Goal: Download file/media

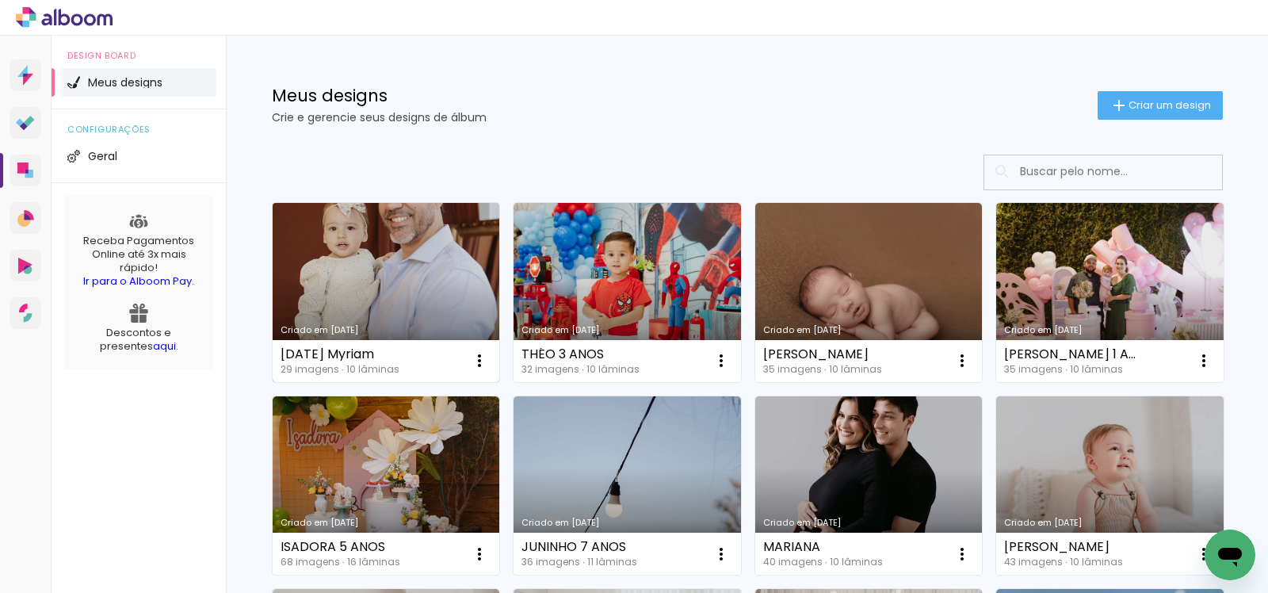
click at [436, 310] on link "Criado em [DATE]" at bounding box center [387, 292] width 228 height 179
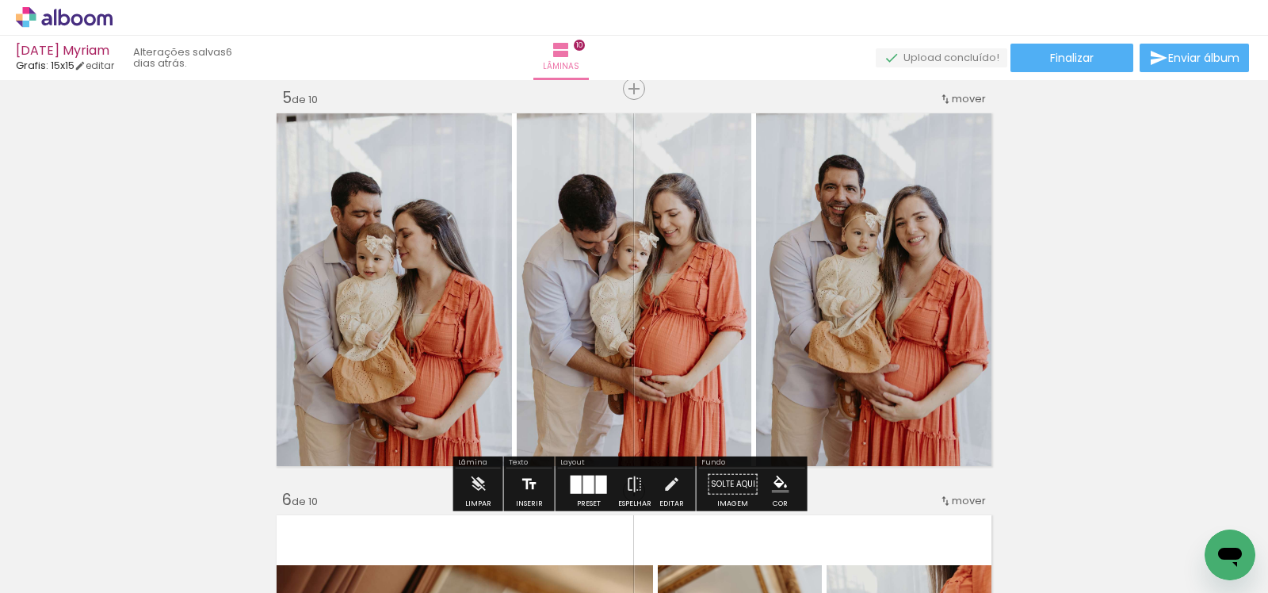
scroll to position [1603, 0]
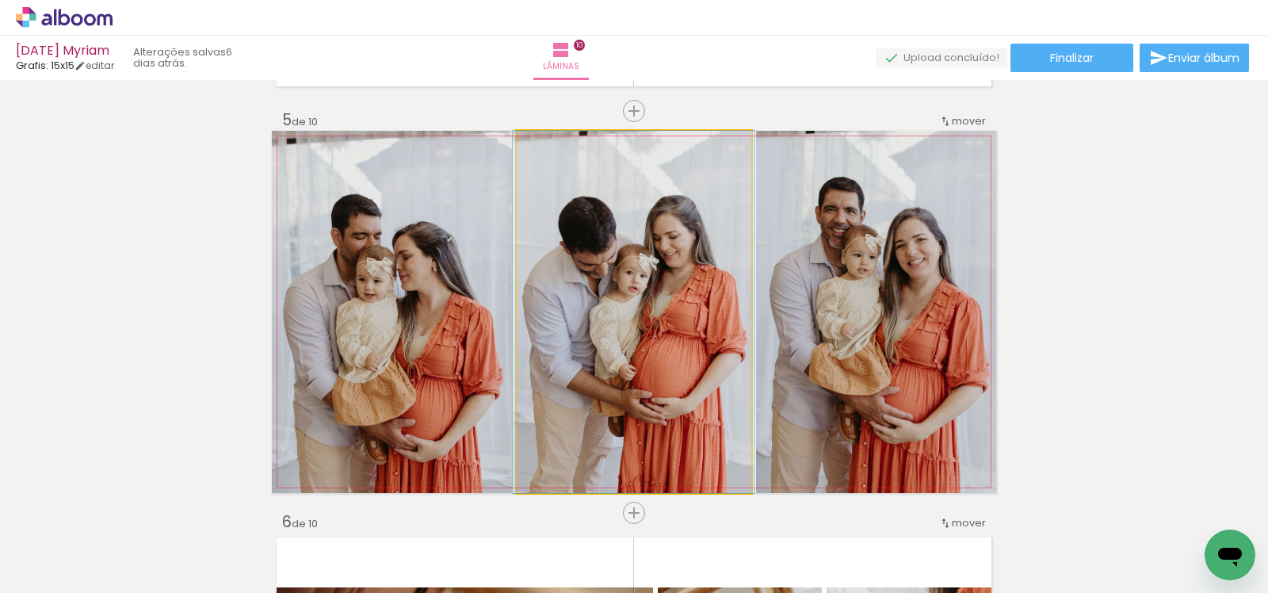
click at [549, 151] on div at bounding box center [553, 147] width 25 height 25
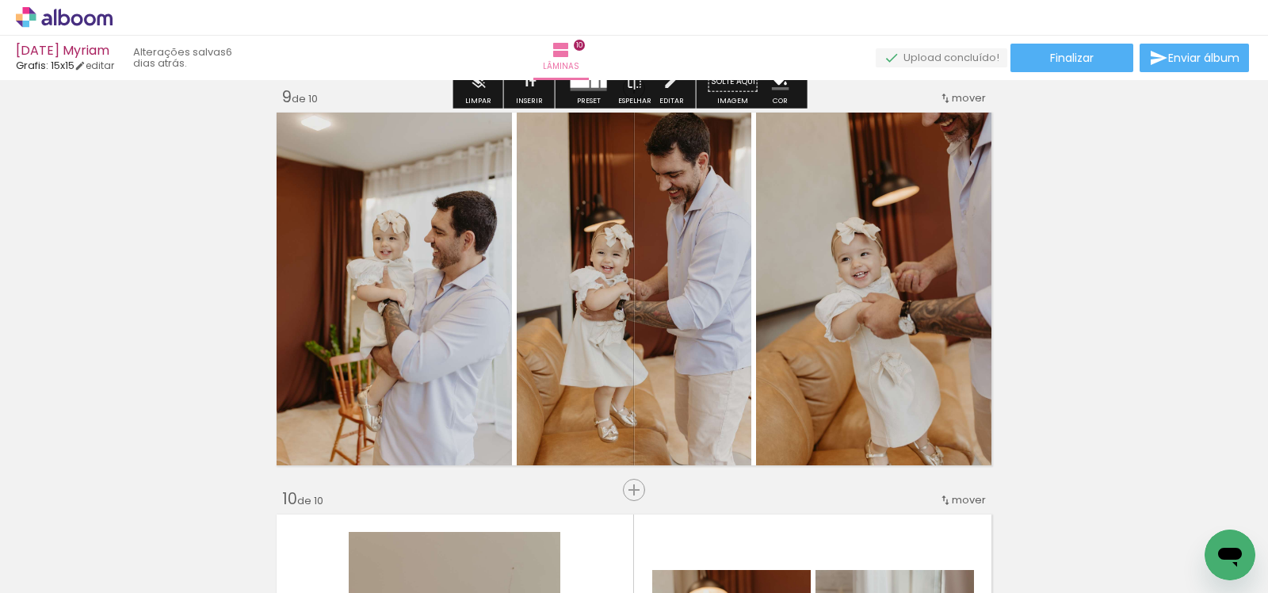
scroll to position [3233, 0]
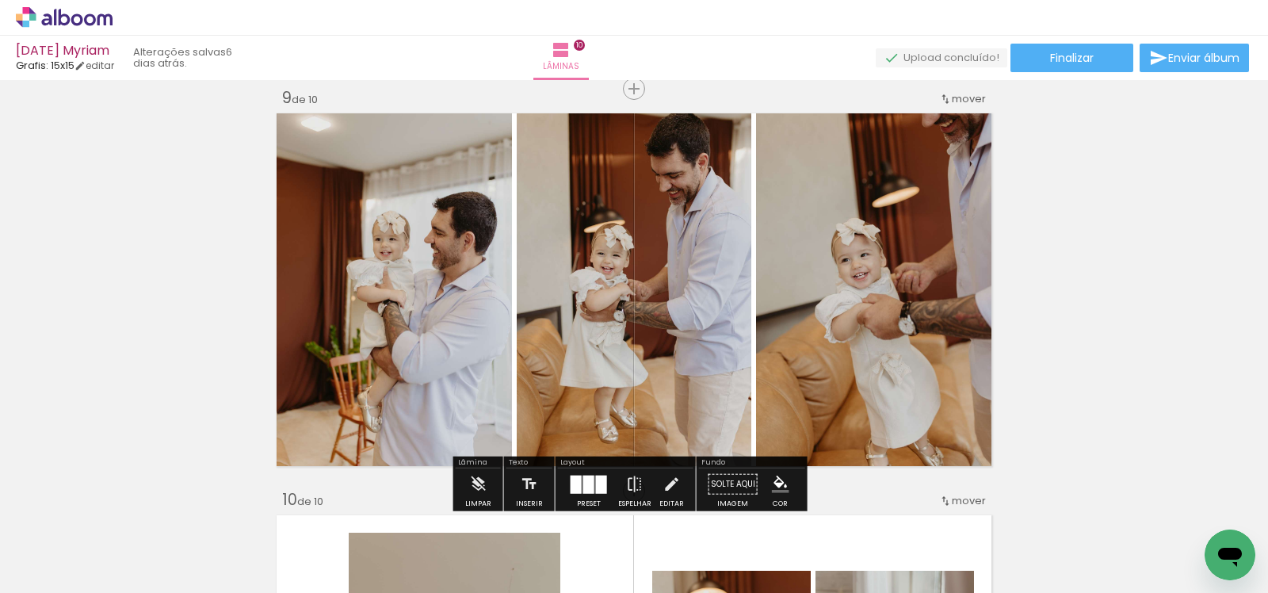
click at [584, 487] on div at bounding box center [588, 484] width 11 height 18
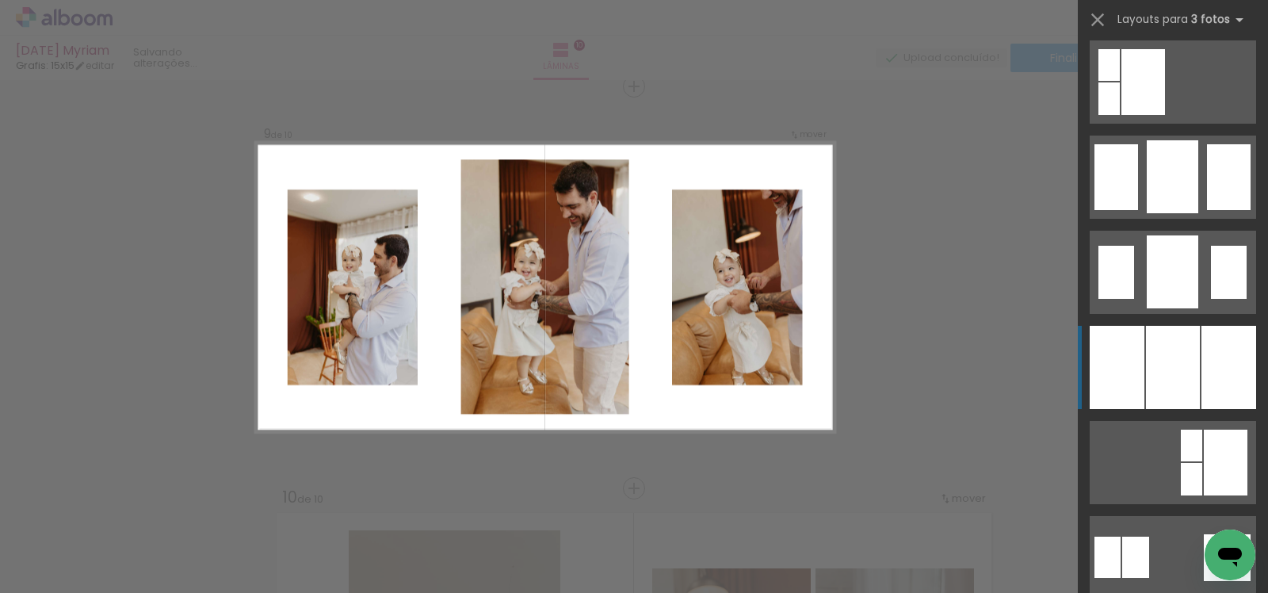
scroll to position [1031, 0]
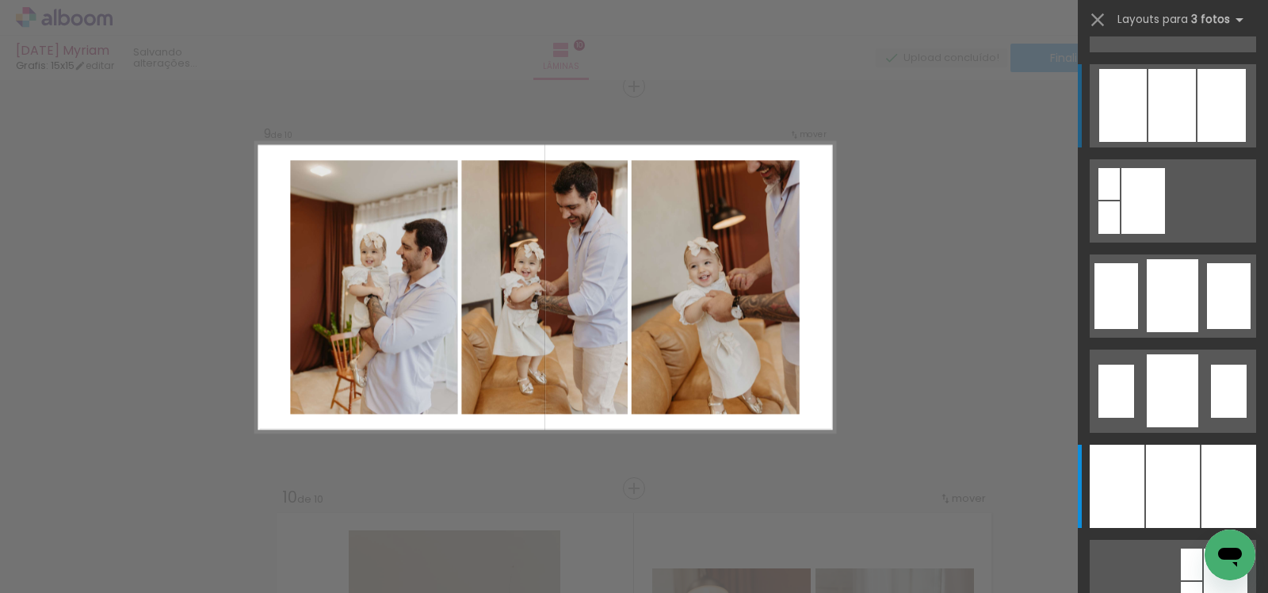
click at [1149, 111] on div at bounding box center [1173, 105] width 48 height 73
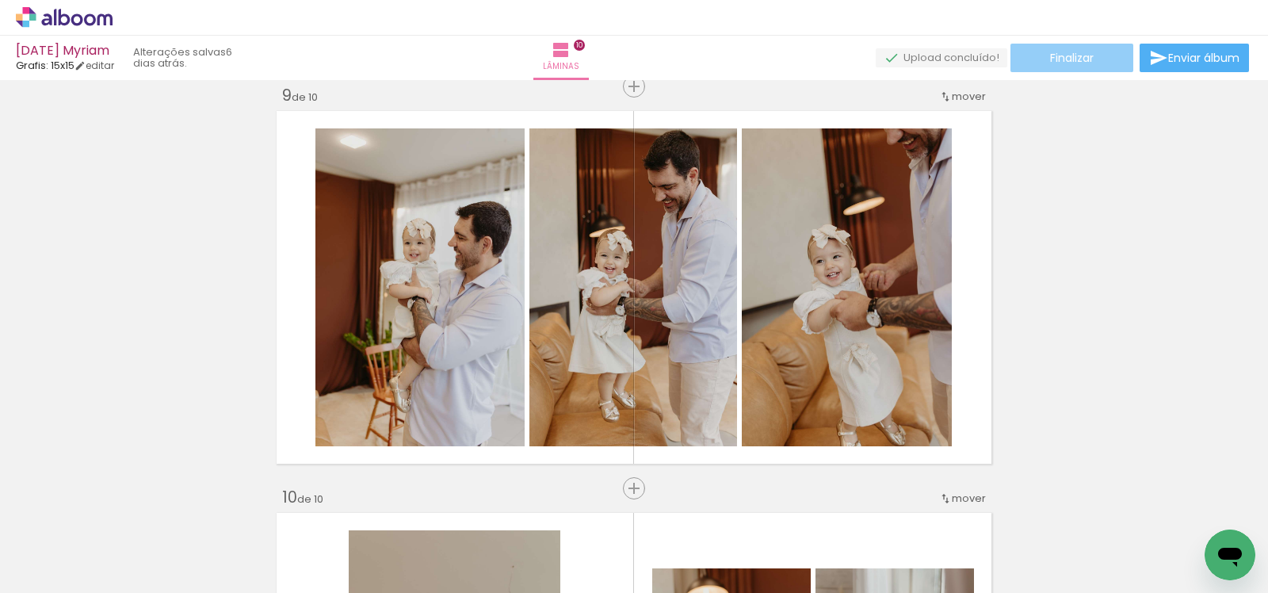
click at [1074, 63] on span "Finalizar" at bounding box center [1072, 57] width 44 height 11
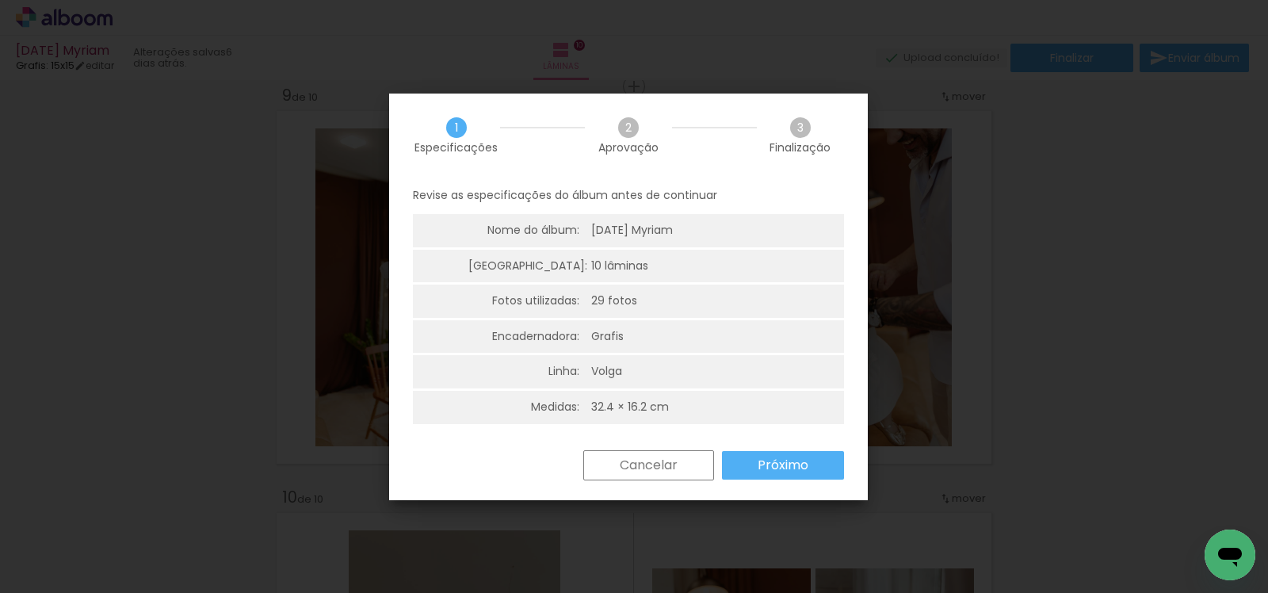
click at [813, 467] on paper-button "Próximo" at bounding box center [783, 465] width 122 height 29
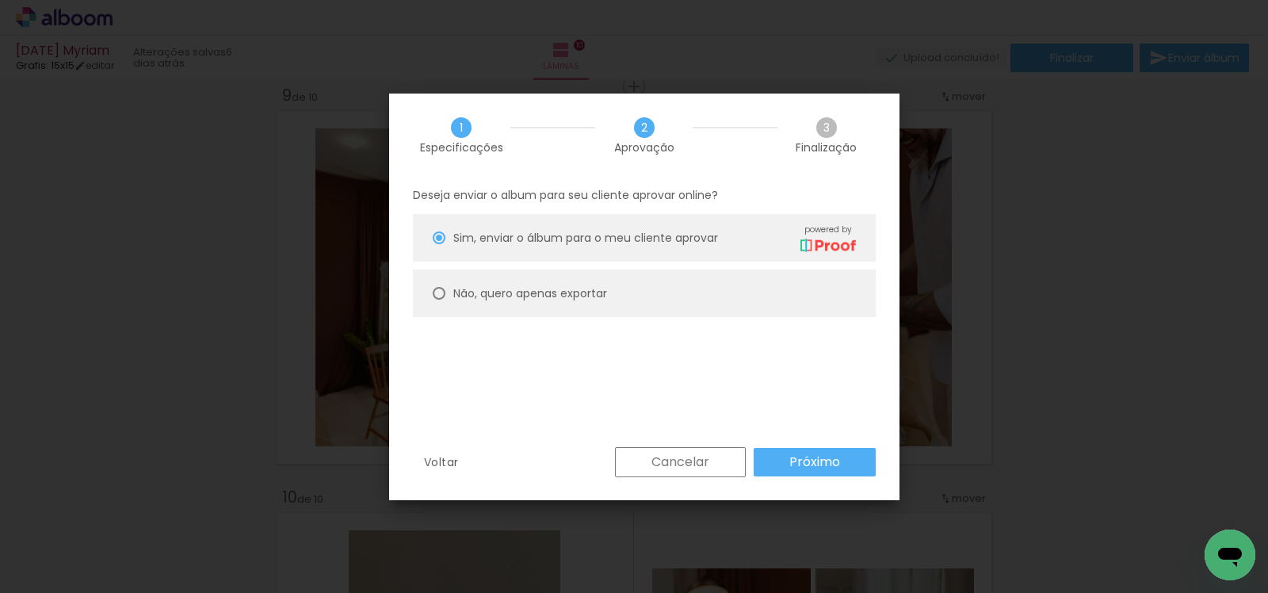
click at [617, 295] on paper-radio-button "Não, quero apenas exportar" at bounding box center [644, 294] width 463 height 48
type paper-radio-button "on"
click at [0, 0] on slot "Próximo" at bounding box center [0, 0] width 0 height 0
type input "Alta, 300 DPI"
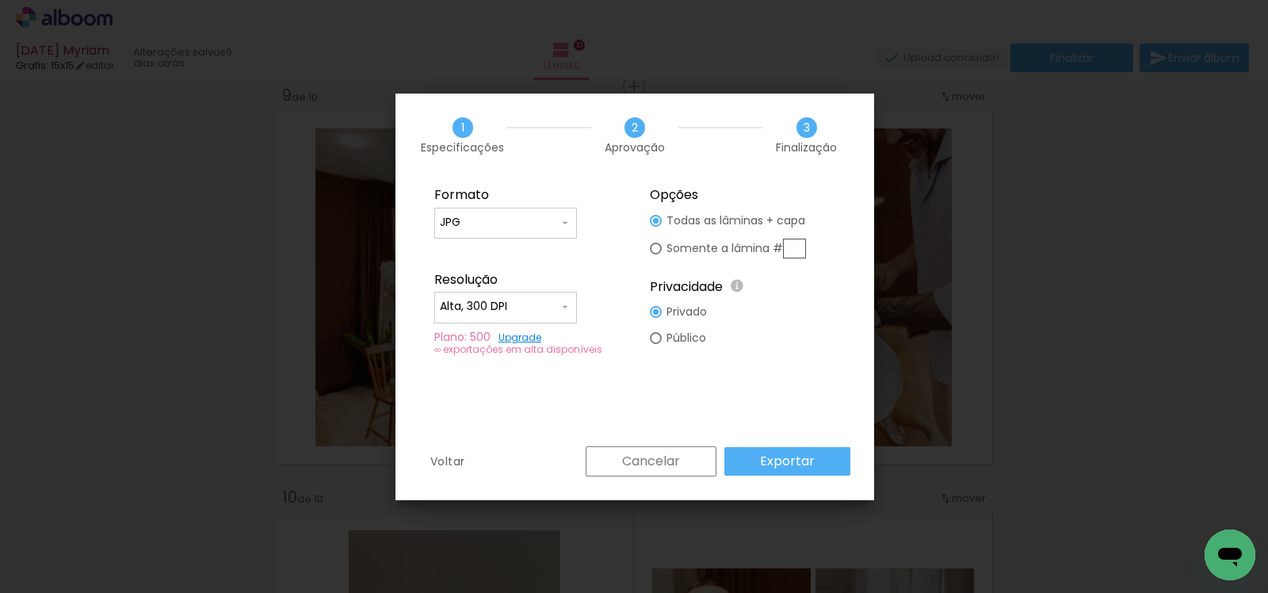
click at [797, 247] on input "text" at bounding box center [794, 249] width 23 height 20
type paper-radio-button "on"
type input "9"
click at [0, 0] on slot "Exportar" at bounding box center [0, 0] width 0 height 0
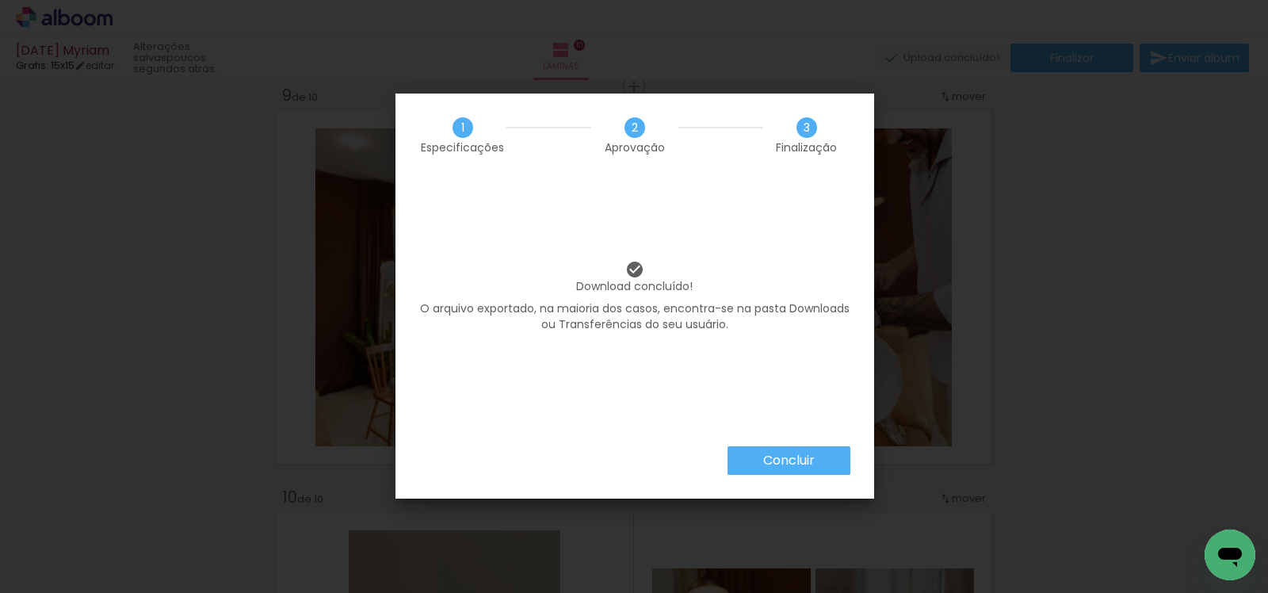
click at [1141, 75] on iron-overlay-backdrop at bounding box center [634, 296] width 1268 height 593
